Goal: Information Seeking & Learning: Learn about a topic

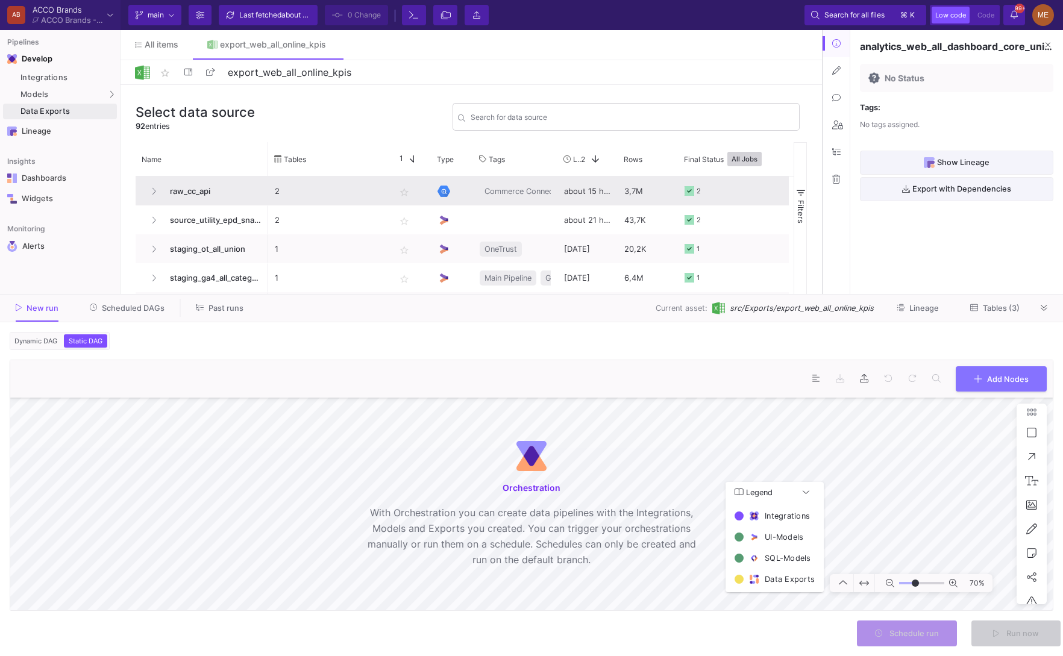
click at [204, 183] on span "raw_cc_api" at bounding box center [212, 191] width 99 height 28
click at [581, 199] on div "about 15 hours ago" at bounding box center [587, 191] width 60 height 29
click at [584, 201] on div "about 15 hours ago" at bounding box center [587, 191] width 60 height 29
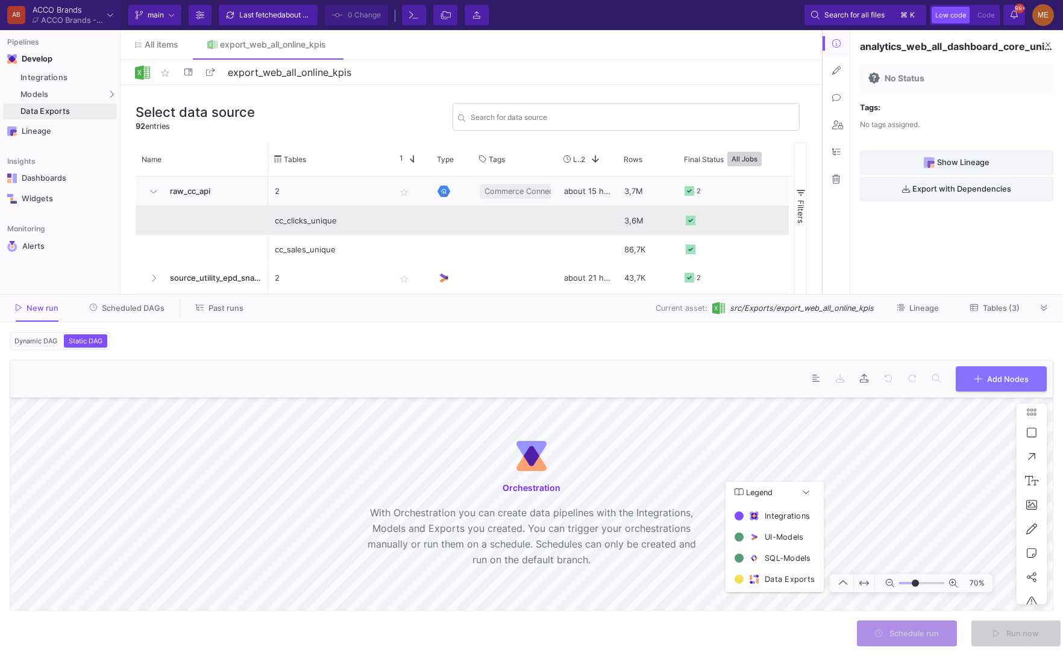
click at [377, 223] on div "cc_clicks_unique" at bounding box center [328, 221] width 107 height 28
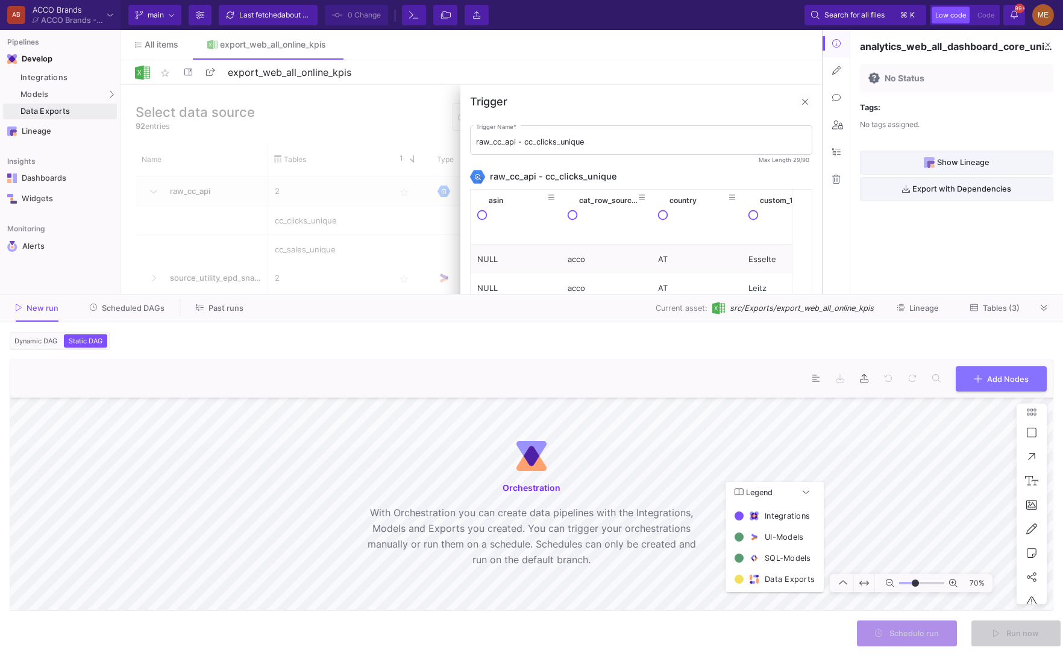
click at [261, 134] on div at bounding box center [470, 357] width 701 height 544
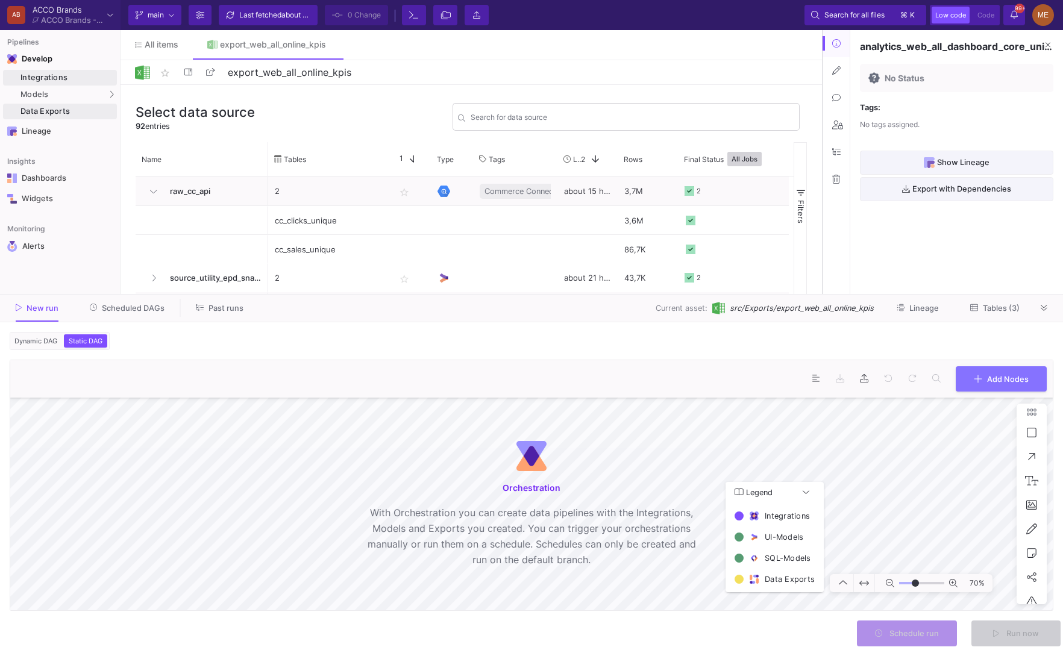
click at [41, 77] on div "Integrations" at bounding box center [66, 78] width 93 height 10
click at [844, 46] on button at bounding box center [835, 43] width 27 height 27
click at [38, 305] on span "New run" at bounding box center [43, 308] width 32 height 9
click at [1051, 315] on div at bounding box center [1044, 308] width 18 height 18
click at [1045, 311] on icon at bounding box center [1043, 308] width 7 height 8
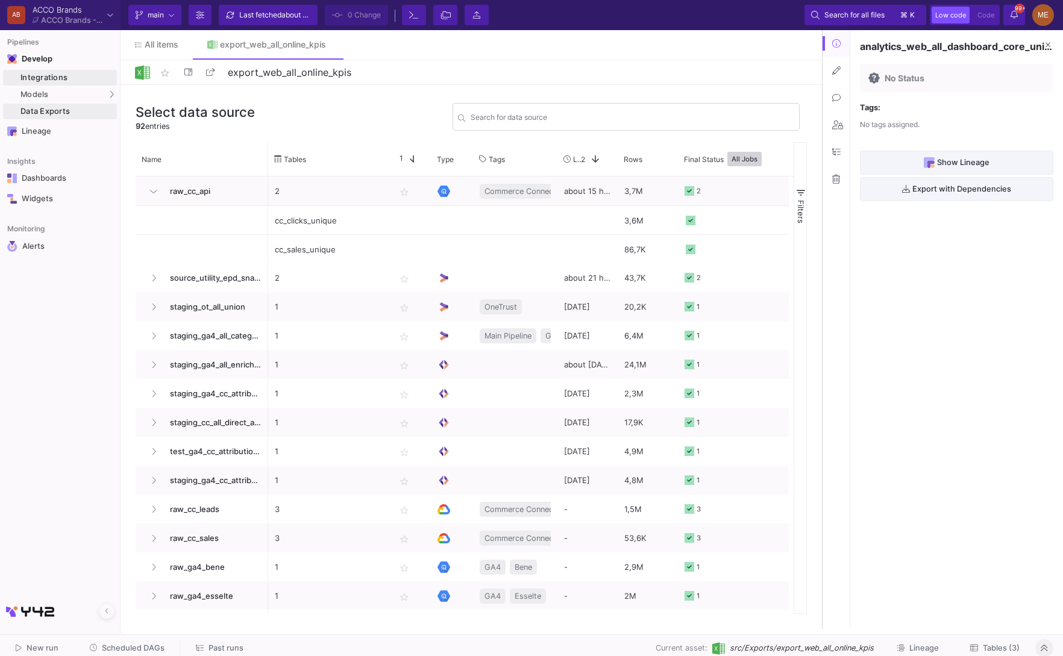
click at [55, 73] on div "Integrations" at bounding box center [66, 78] width 93 height 10
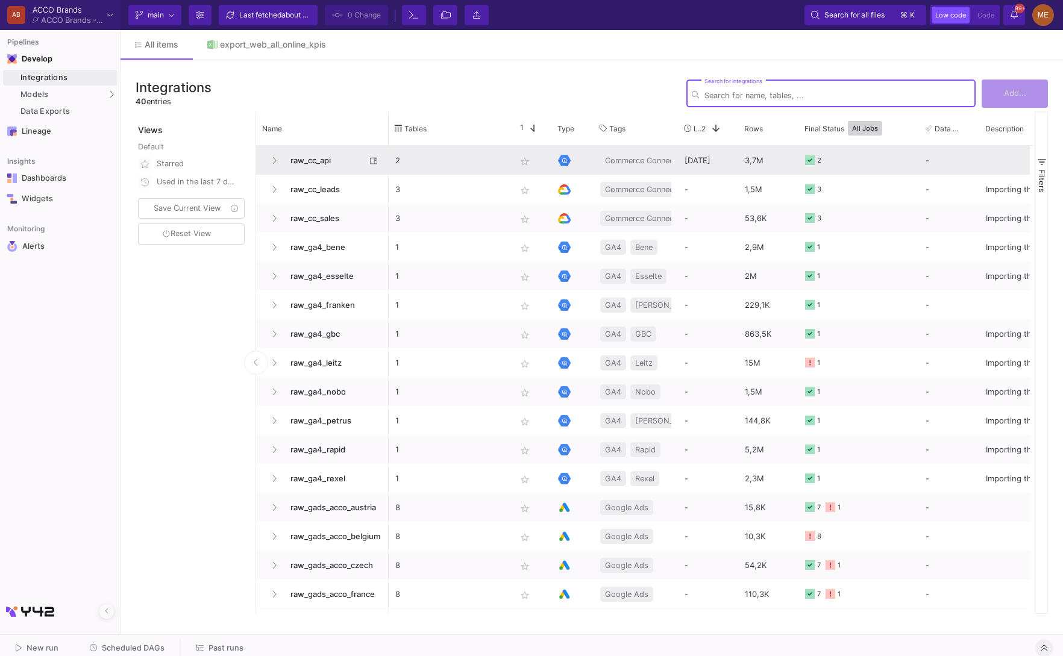
click at [311, 159] on span "raw_cc_api" at bounding box center [324, 160] width 83 height 28
click at [302, 160] on span "raw_cc_api" at bounding box center [324, 160] width 83 height 28
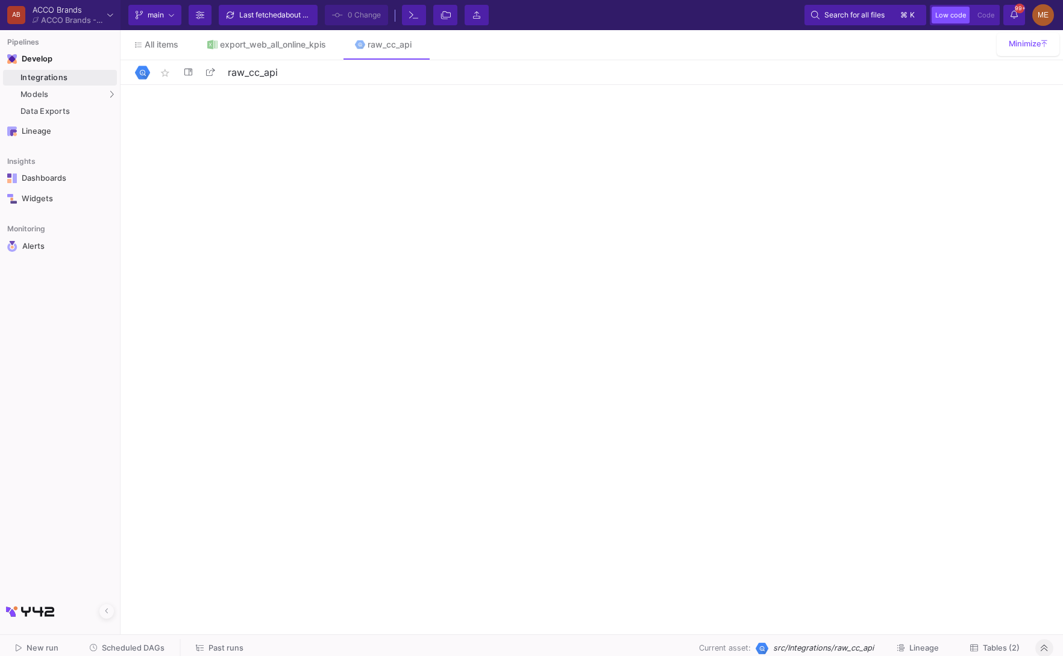
click at [1000, 646] on span "Tables (2)" at bounding box center [1001, 647] width 37 height 9
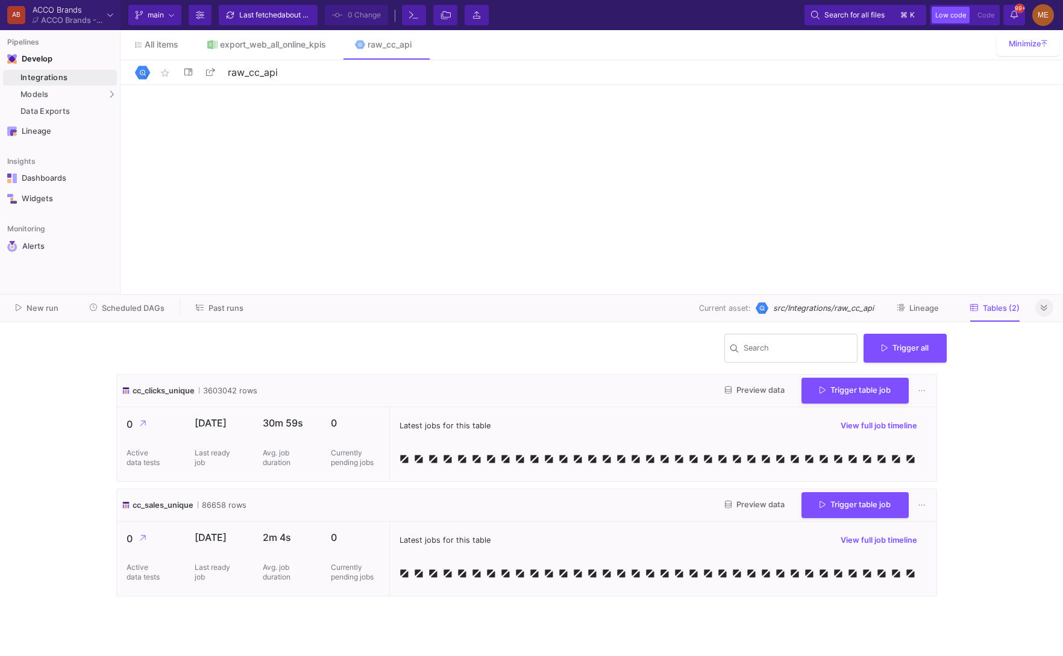
click at [907, 316] on button "Lineage" at bounding box center [917, 308] width 71 height 19
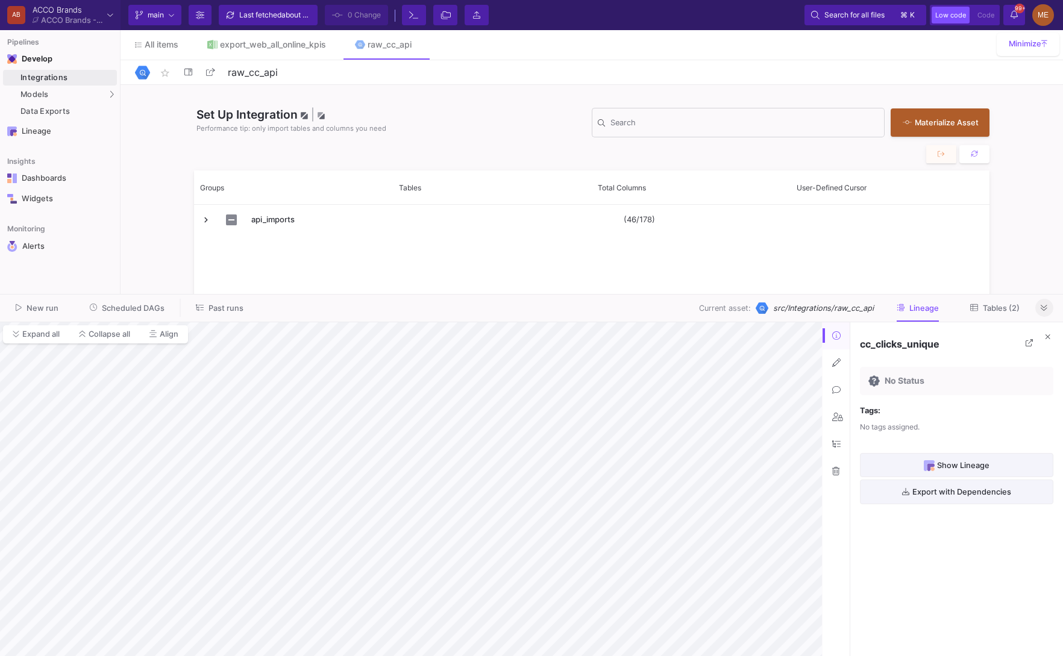
click at [1002, 317] on button "Tables (2)" at bounding box center [994, 308] width 78 height 19
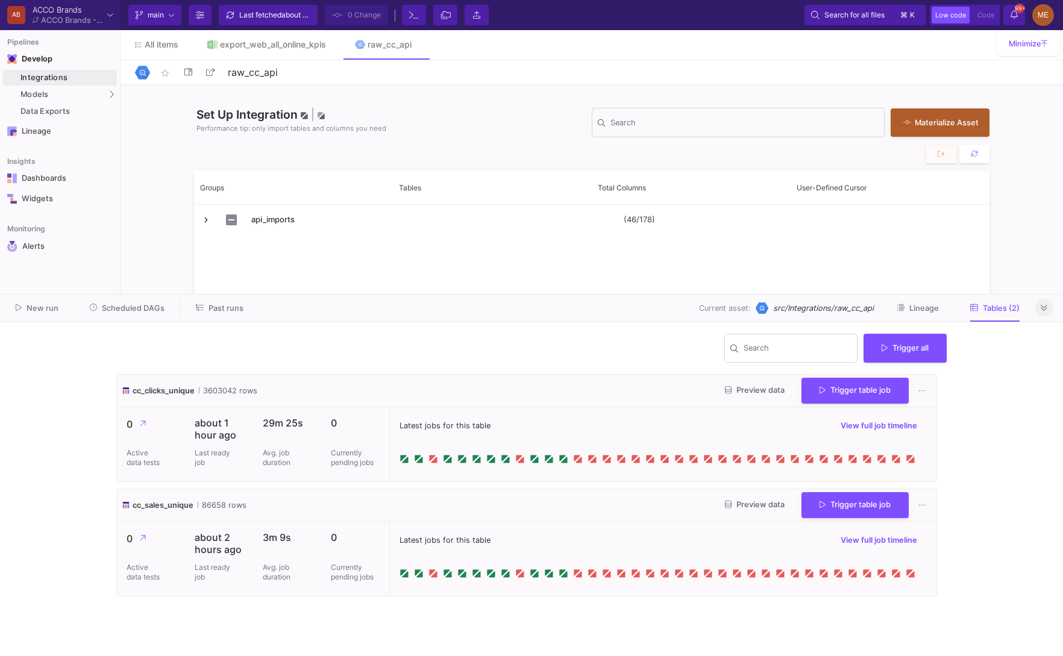
click at [747, 383] on button "Preview data" at bounding box center [754, 390] width 79 height 19
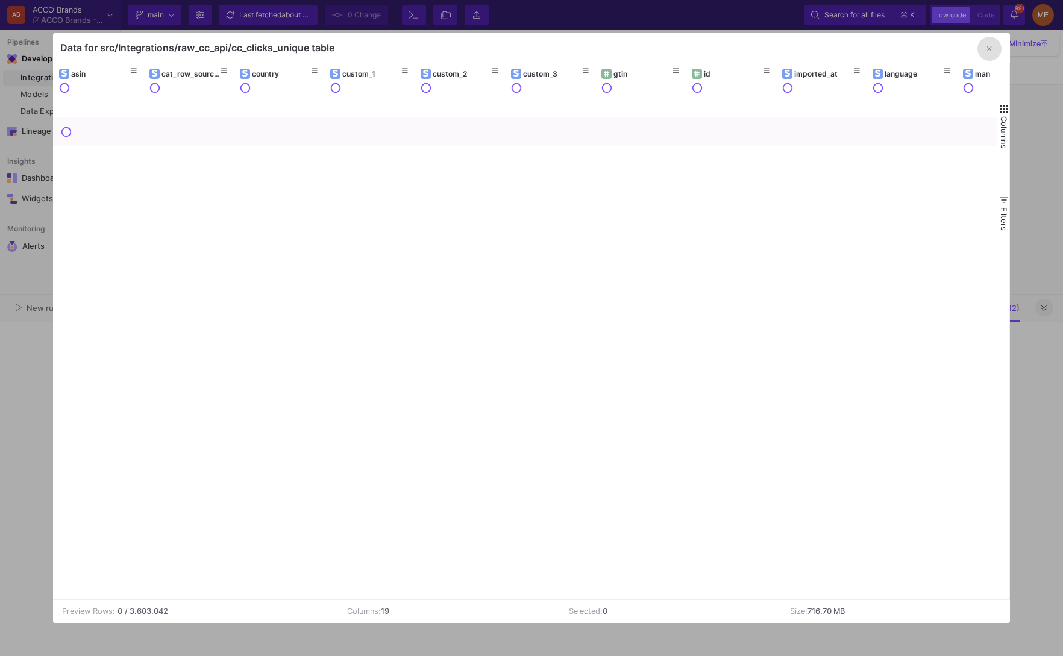
click at [1044, 457] on div at bounding box center [531, 328] width 1063 height 656
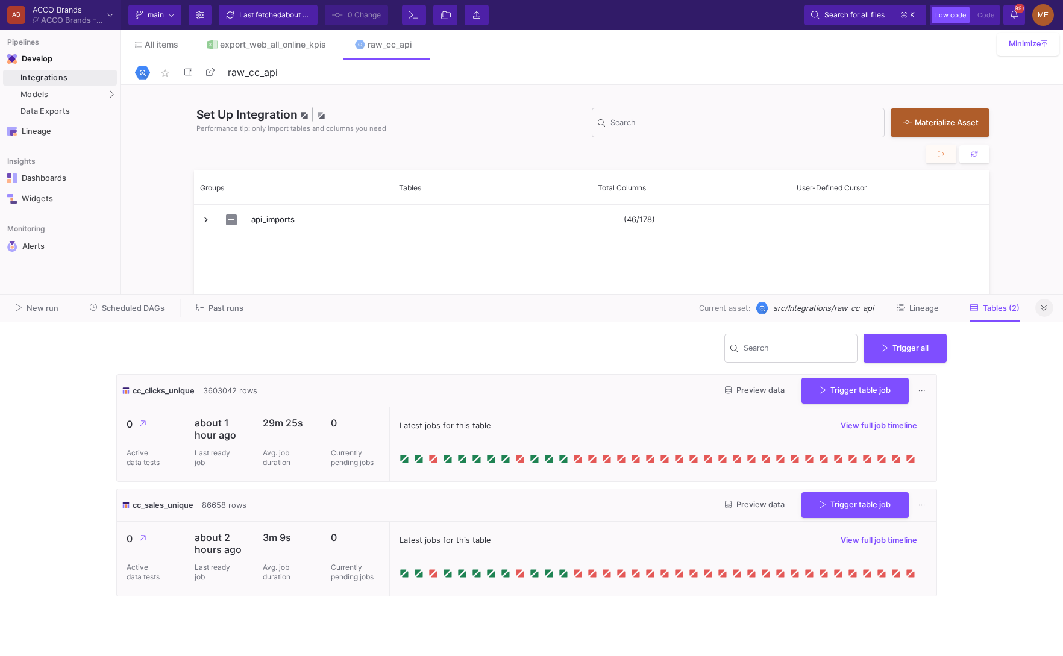
click at [1039, 310] on button at bounding box center [1044, 308] width 18 height 18
